Goal: Task Accomplishment & Management: Manage account settings

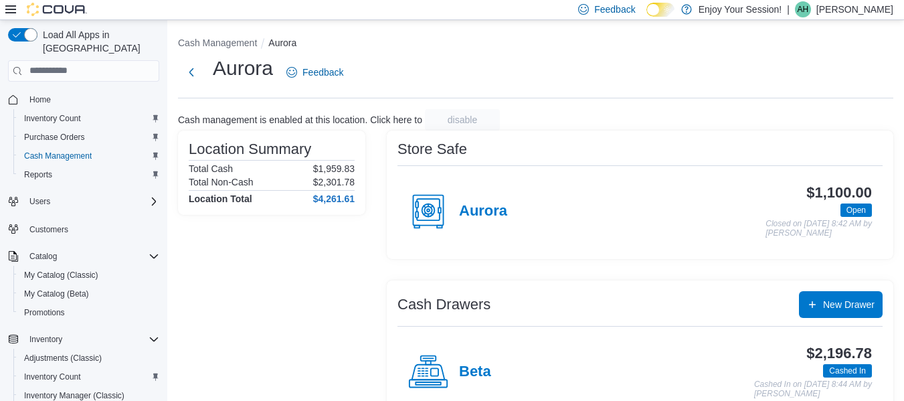
click at [866, 6] on p "April Hale" at bounding box center [854, 9] width 77 height 16
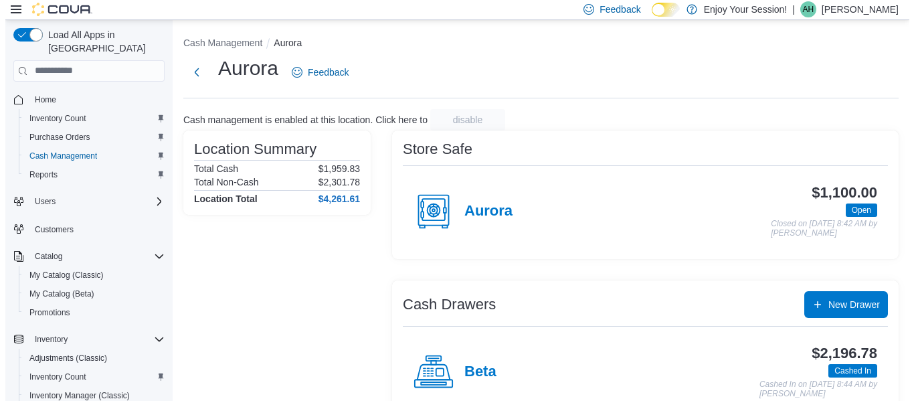
scroll to position [248, 0]
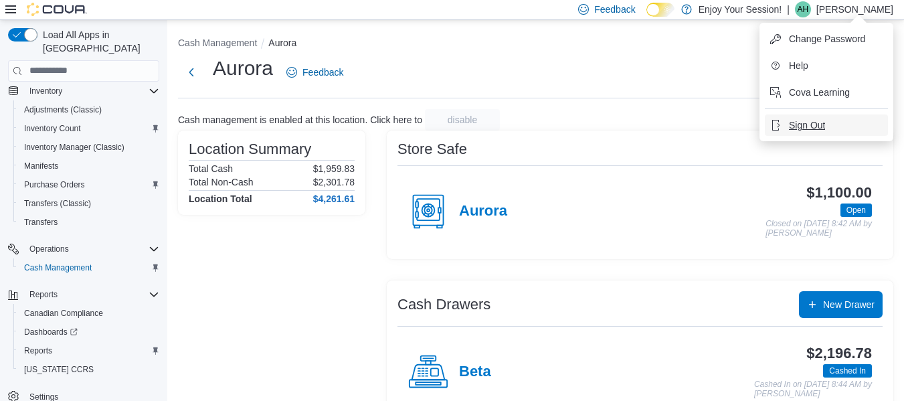
click at [802, 124] on span "Sign Out" at bounding box center [807, 124] width 36 height 13
